Goal: Task Accomplishment & Management: Use online tool/utility

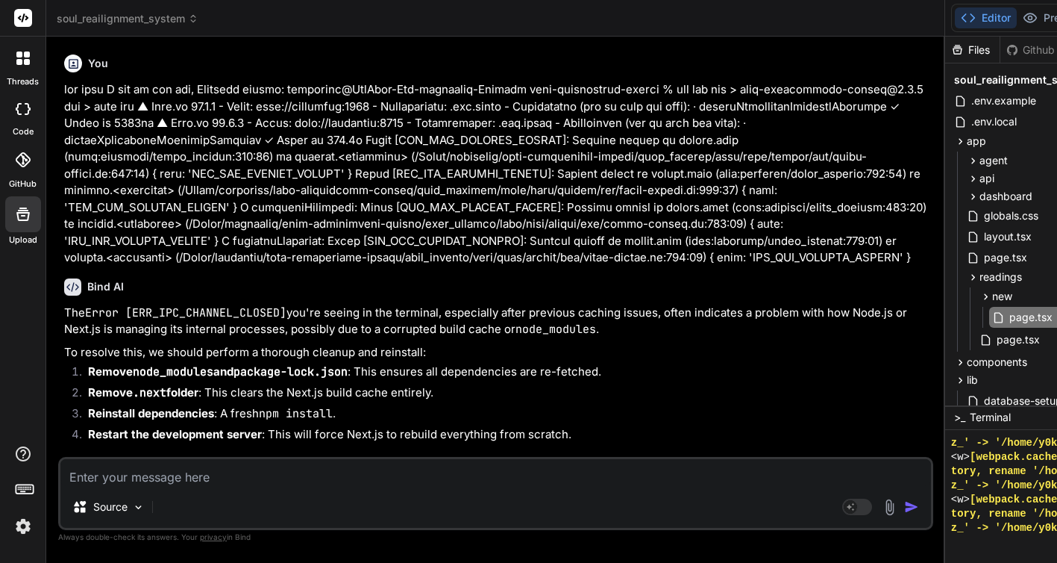
scroll to position [14179, 0]
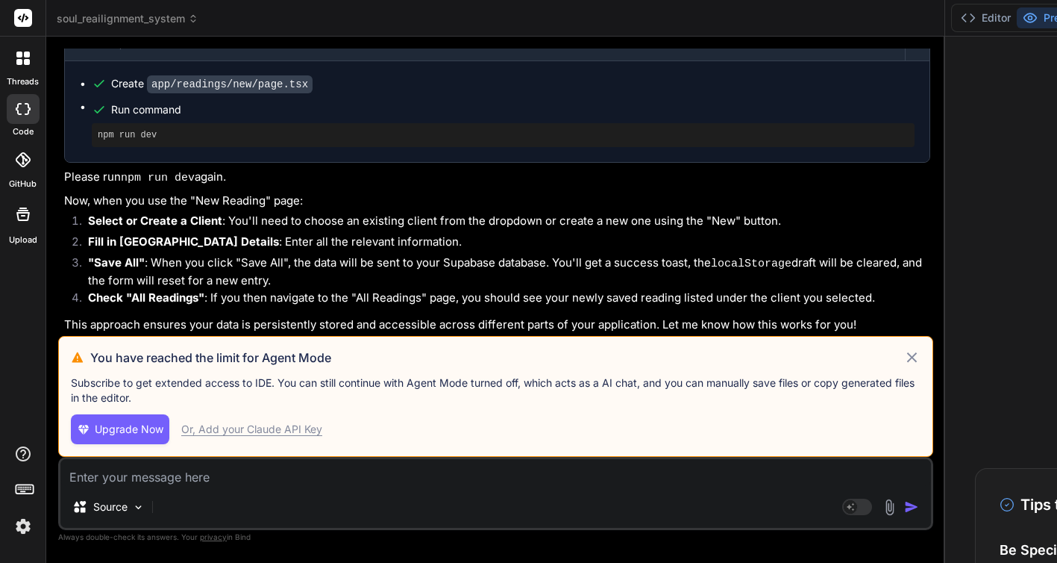
scroll to position [12565, 0]
click at [291, 433] on div "Or, Add your Claude API Key" at bounding box center [251, 429] width 141 height 15
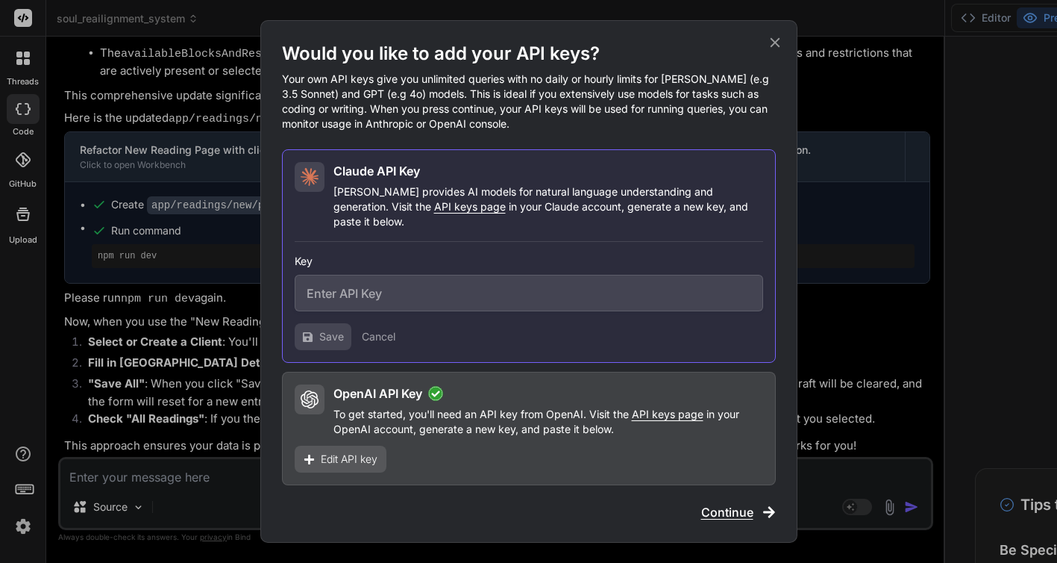
click at [434, 213] on span "API keys page" at bounding box center [470, 206] width 72 height 13
type textarea "x"
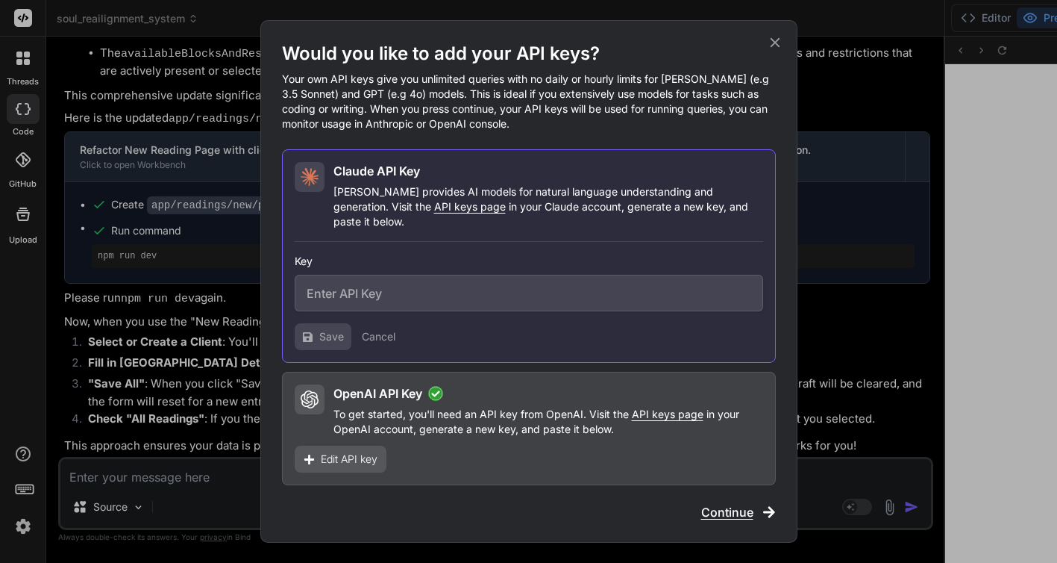
scroll to position [8635, 0]
click at [438, 287] on input "text" at bounding box center [529, 293] width 469 height 37
paste input "sk-ant-api03-VP0ySdeTntrSSt_T3Cn99KlstXElyyYh5hGGbhO6yNJQYQfno_bTqbjD9Xtiz-FRnw…"
type input "sk-ant-api03-VP0ySdeTntrSSt_T3Cn99KlstXElyyYh5hGGbhO6yNJQYQfno_bTqbjD9Xtiz-FRnw…"
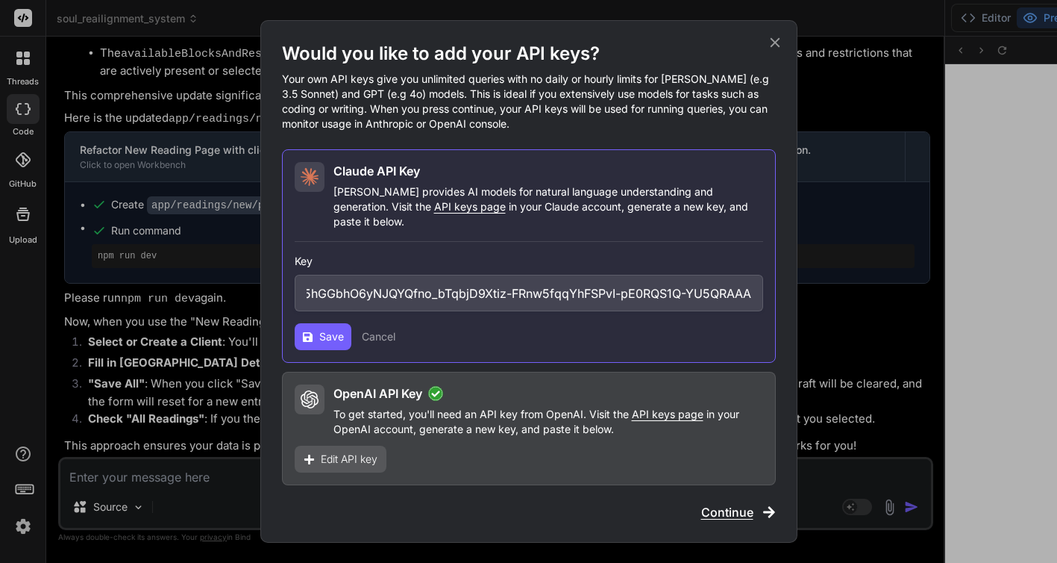
scroll to position [0, 0]
click at [325, 329] on span "Save" at bounding box center [331, 336] width 25 height 15
click at [710, 507] on span "Continue" at bounding box center [727, 512] width 52 height 18
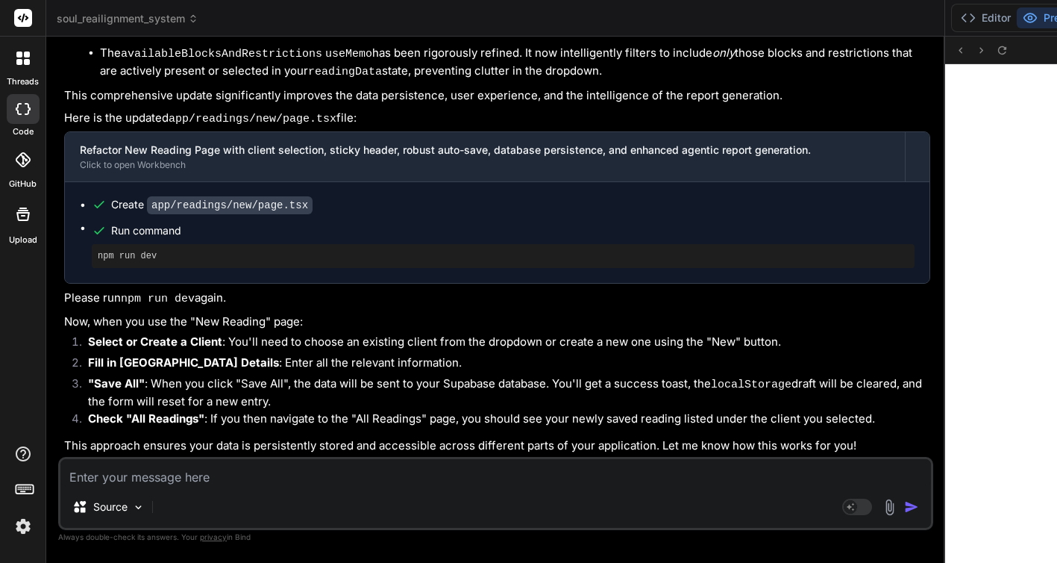
scroll to position [15165, 0]
click at [122, 509] on p "Source" at bounding box center [110, 506] width 34 height 15
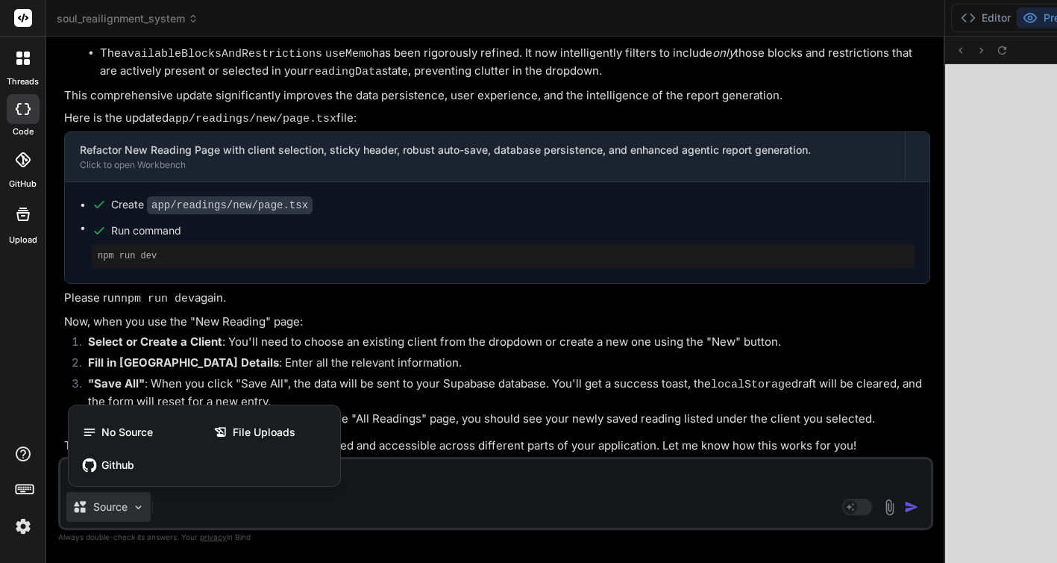
click at [195, 504] on div at bounding box center [528, 281] width 1057 height 563
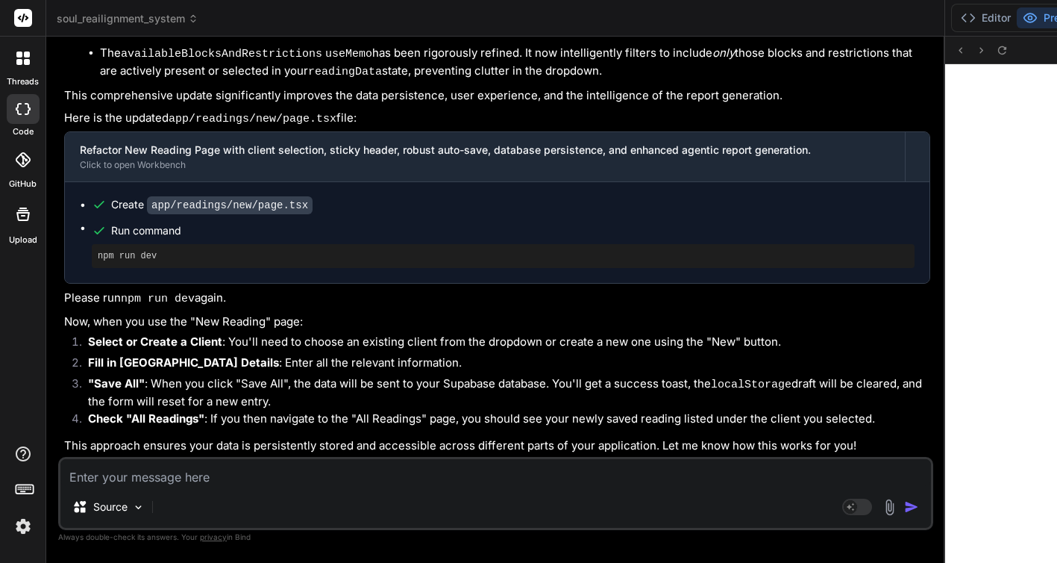
click at [23, 522] on img at bounding box center [22, 525] width 25 height 25
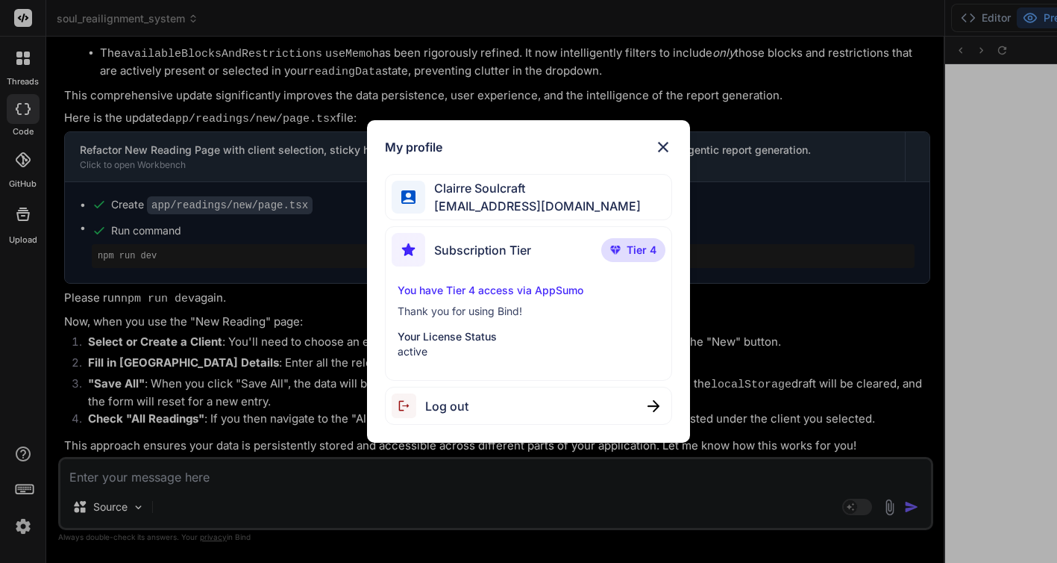
click at [663, 145] on img at bounding box center [663, 147] width 18 height 18
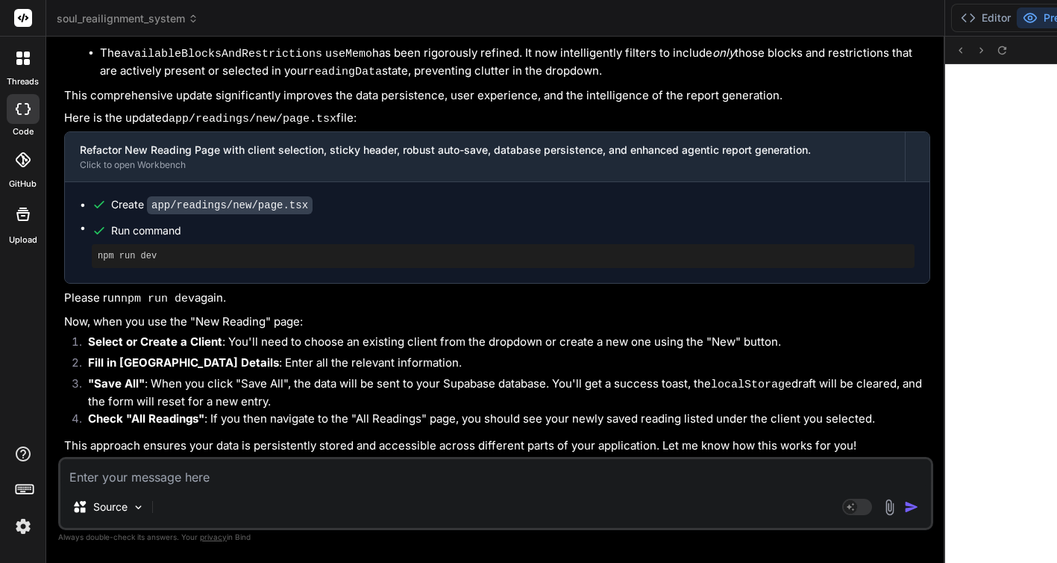
click at [22, 213] on icon at bounding box center [23, 214] width 18 height 18
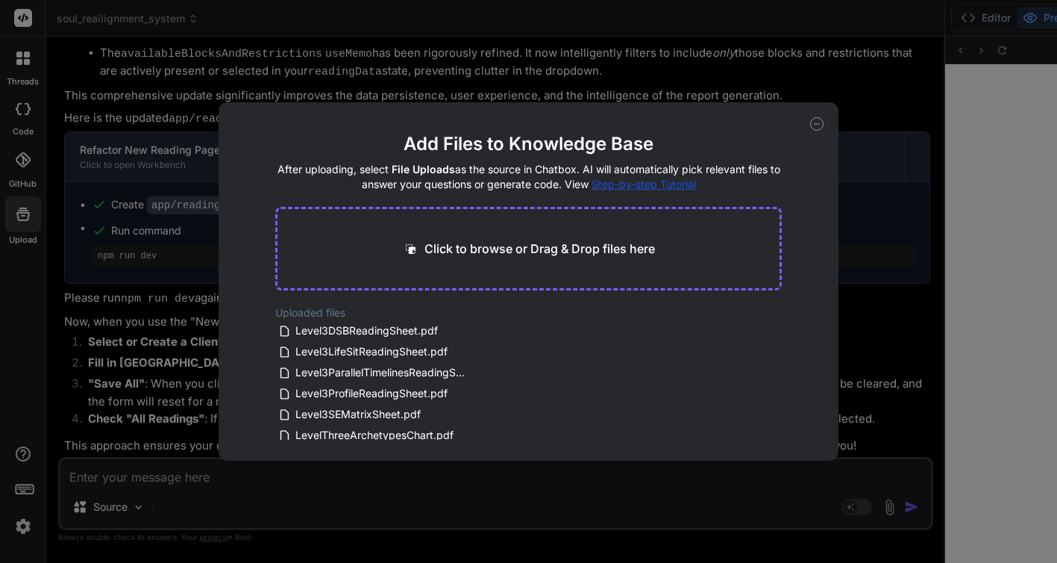
click at [23, 164] on div "Add Files to Knowledge Base After uploading, select File Uploads as the source …" at bounding box center [528, 281] width 1057 height 563
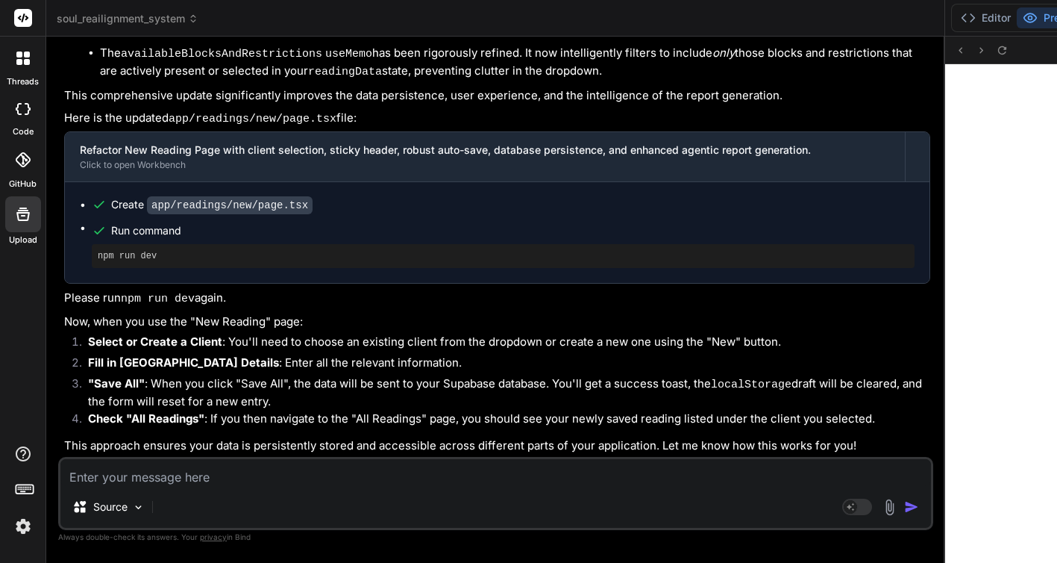
click at [23, 114] on div at bounding box center [23, 109] width 33 height 30
click at [293, 444] on p "This approach ensures your data is persistently stored and accessible across di…" at bounding box center [497, 445] width 866 height 17
click at [254, 487] on div "Source Agent Mode. When this toggle is activated, AI automatically makes decisi…" at bounding box center [495, 493] width 875 height 73
click at [236, 474] on textarea at bounding box center [495, 472] width 871 height 27
click at [25, 22] on rect at bounding box center [23, 18] width 18 height 18
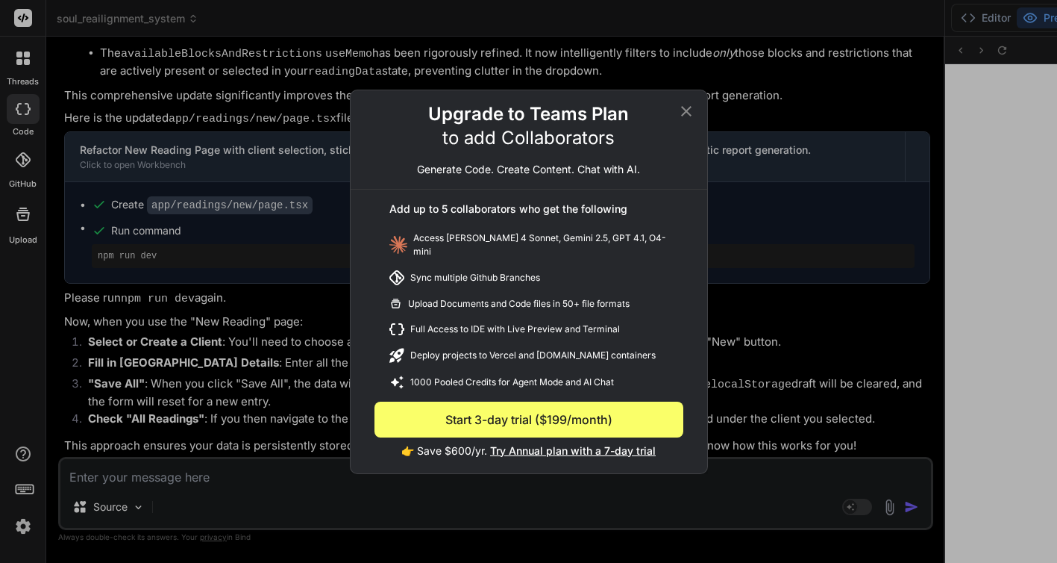
click at [681, 115] on icon at bounding box center [687, 111] width 18 height 18
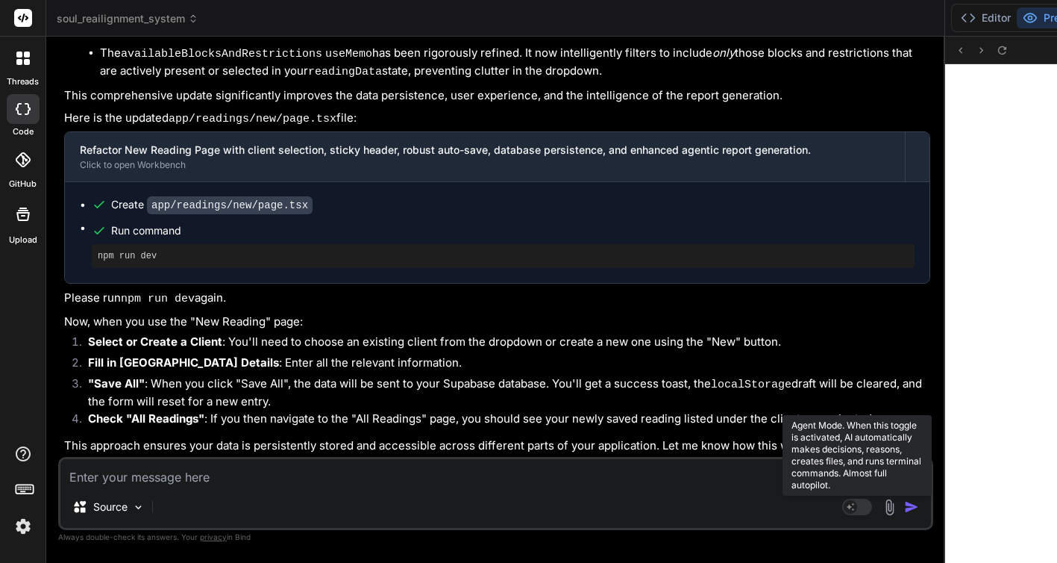
click at [843, 506] on rect at bounding box center [858, 506] width 30 height 16
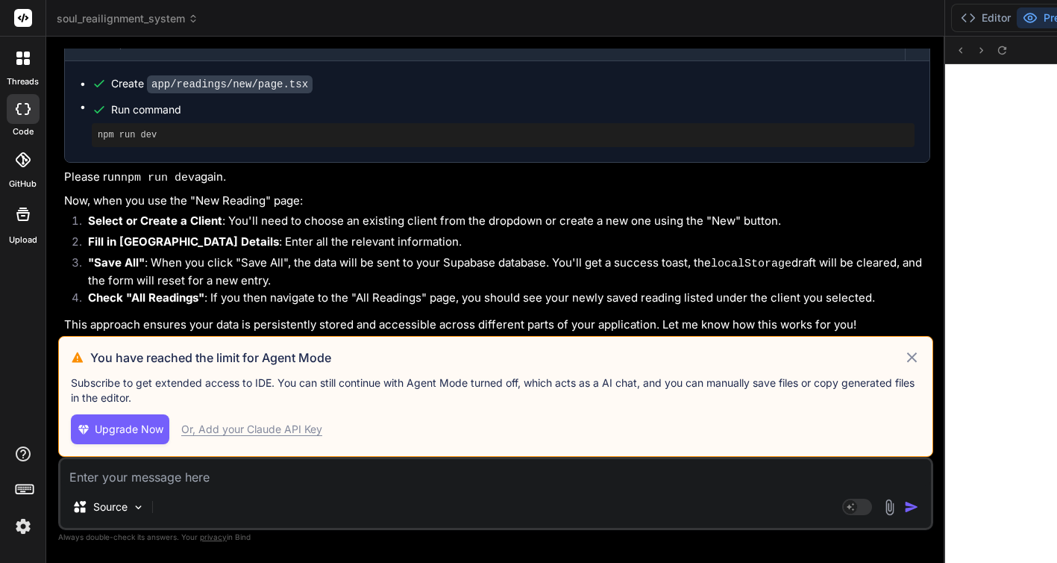
click at [225, 431] on div "Or, Add your Claude API Key" at bounding box center [251, 429] width 141 height 15
type textarea "x"
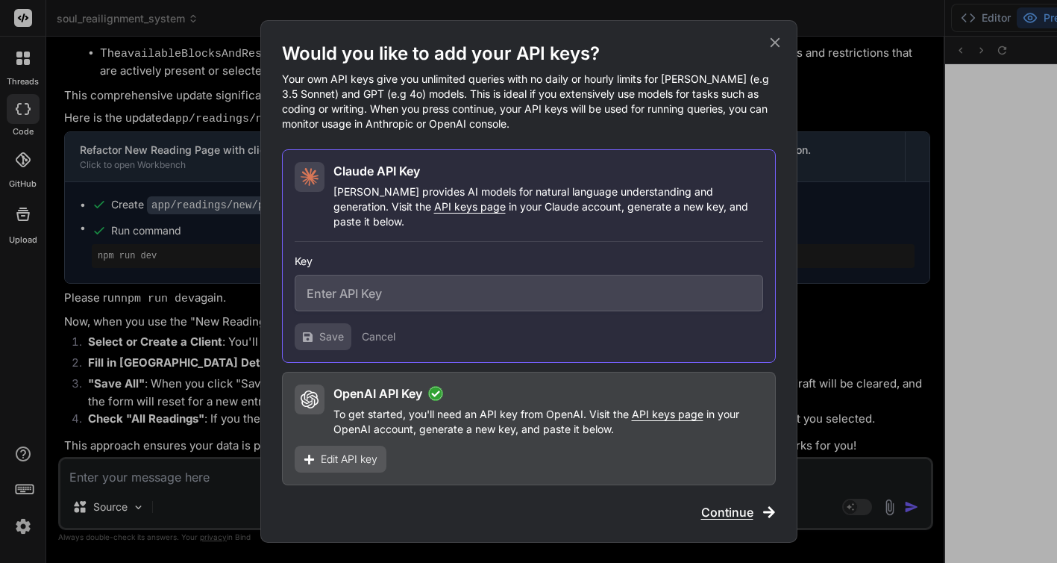
click at [398, 419] on p "To get started, you'll need an API key from OpenAI. Visit the API keys page in …" at bounding box center [549, 422] width 430 height 30
click at [360, 451] on span "Edit API key" at bounding box center [349, 458] width 57 height 15
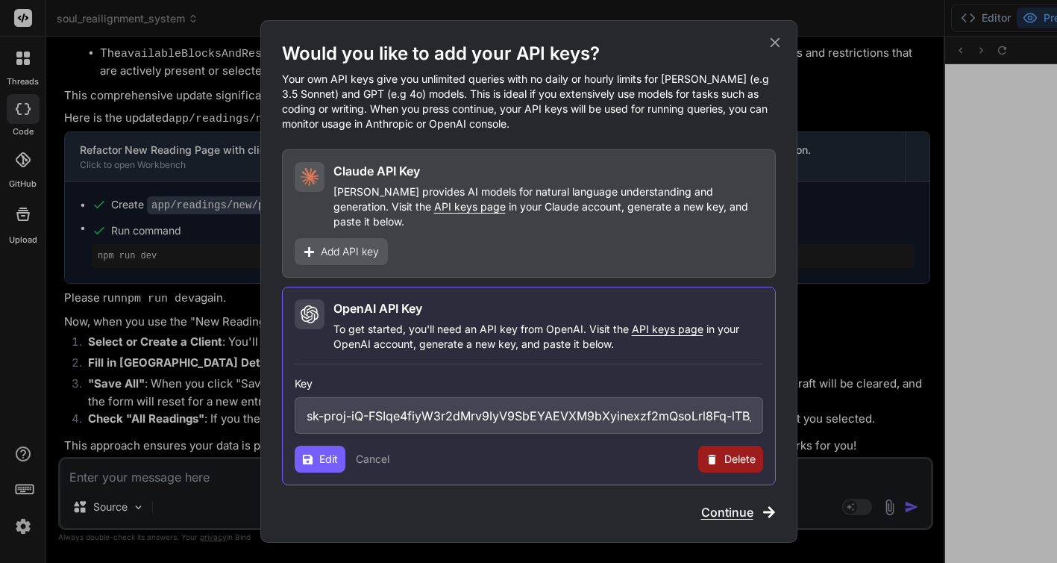
click at [376, 452] on button "Cancel" at bounding box center [373, 458] width 34 height 15
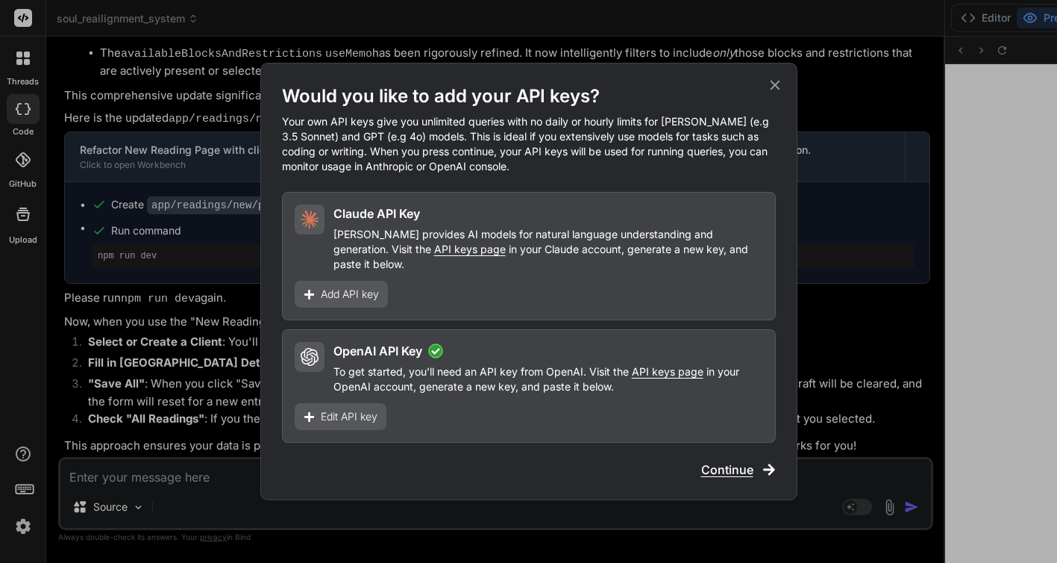
click at [601, 284] on div "[PERSON_NAME] API Key [PERSON_NAME] provides AI models for natural language und…" at bounding box center [529, 256] width 494 height 128
click at [369, 287] on span "Add API key" at bounding box center [350, 294] width 58 height 15
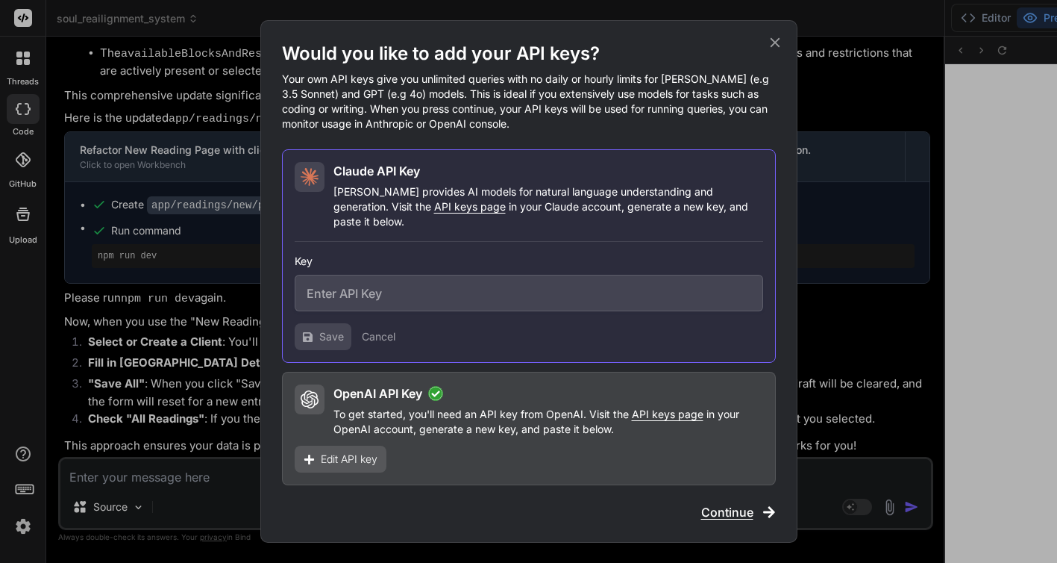
click at [410, 290] on input "text" at bounding box center [529, 293] width 469 height 37
paste input "sk-ant-api03-VP0ySdeTntrSSt_T3Cn99KlstXElyyYh5hGGbhO6yNJQYQfno_bTqbjD9Xtiz-FRnw…"
type input "sk-ant-api03-VP0ySdeTntrSSt_T3Cn99KlstXElyyYh5hGGbhO6yNJQYQfno_bTqbjD9Xtiz-FRnw…"
click at [333, 329] on span "Save" at bounding box center [331, 336] width 25 height 15
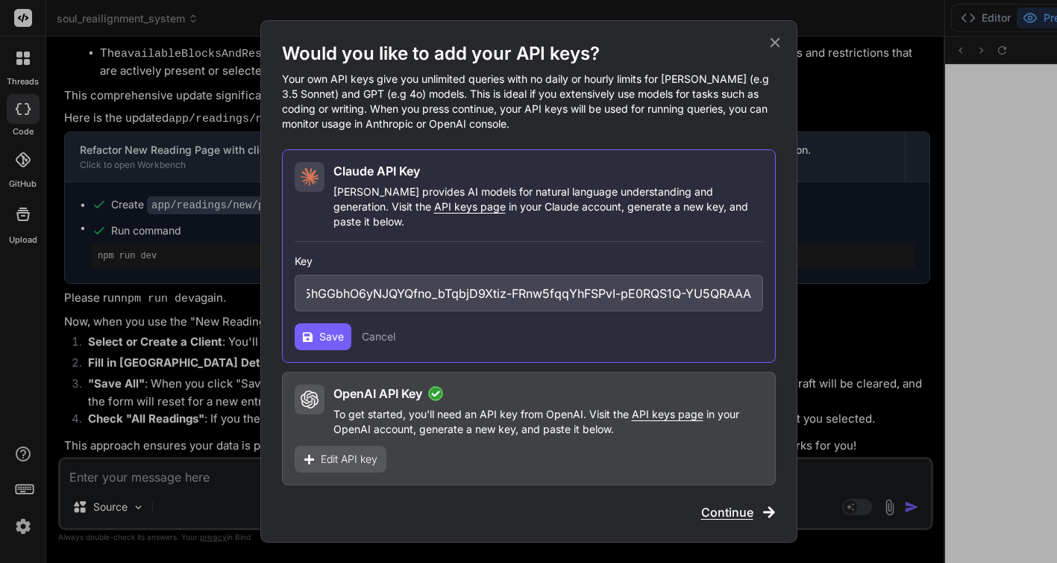
scroll to position [0, 0]
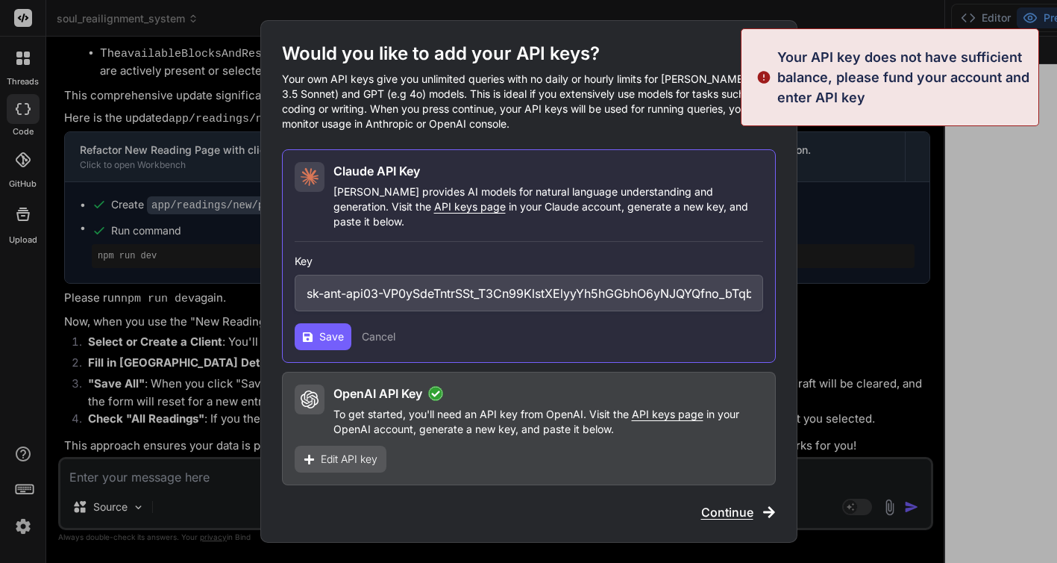
click at [709, 131] on p "Your own API keys give you unlimited queries with no daily or hourly limits for…" at bounding box center [529, 102] width 494 height 60
click at [720, 503] on span "Continue" at bounding box center [727, 512] width 52 height 18
